Goal: Information Seeking & Learning: Understand process/instructions

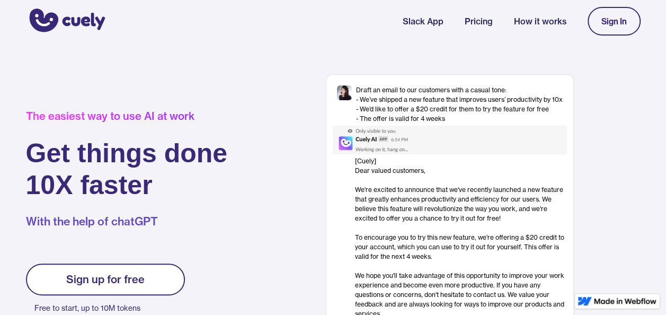
click at [514, 23] on link "How it works" at bounding box center [540, 21] width 52 height 13
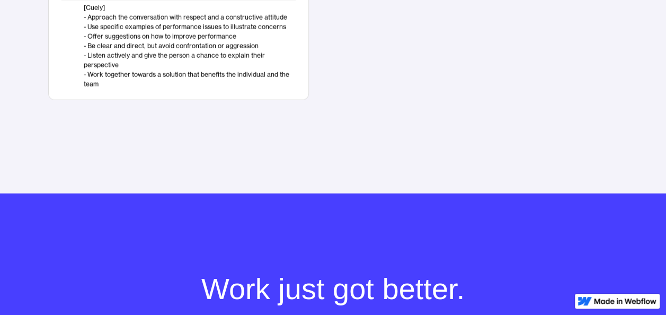
scroll to position [1351, 0]
